Goal: Task Accomplishment & Management: Complete application form

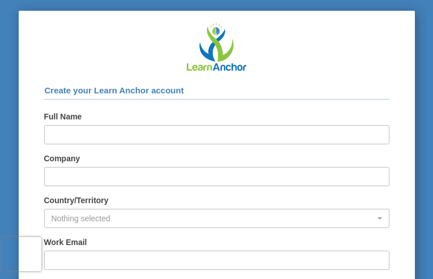
type input "RsZxLGOcCERvNFdW"
type input "zjufSCSH"
type input "[EMAIL_ADDRESS][DOMAIN_NAME]"
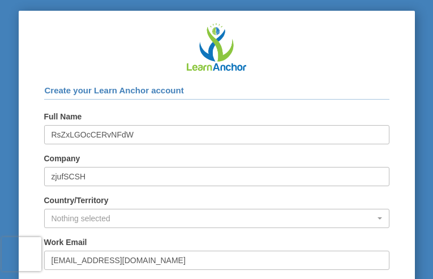
type input "OUNRfutUGb"
select select "129"
checkbox input "true"
